Goal: Task Accomplishment & Management: Manage account settings

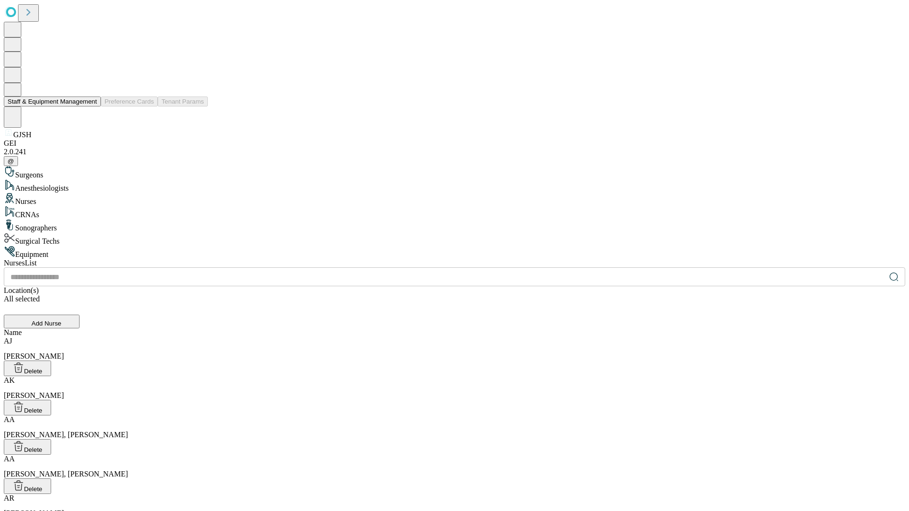
click at [90, 107] on button "Staff & Equipment Management" at bounding box center [52, 102] width 97 height 10
